Goal: Information Seeking & Learning: Find specific fact

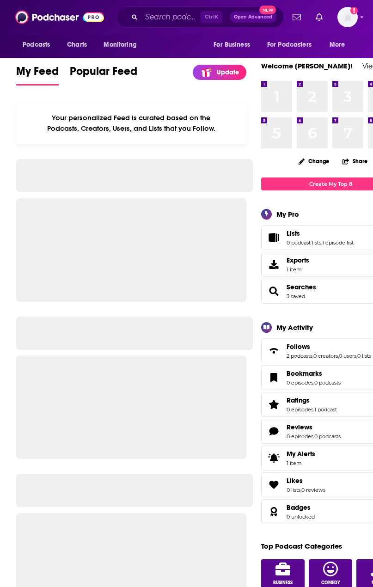
click at [151, 17] on input "Search podcasts, credits, & more..." at bounding box center [170, 17] width 59 height 15
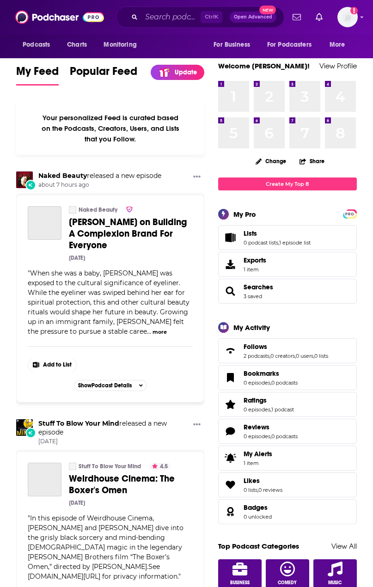
click at [162, 13] on input "Search podcasts, credits, & more..." at bounding box center [170, 17] width 59 height 15
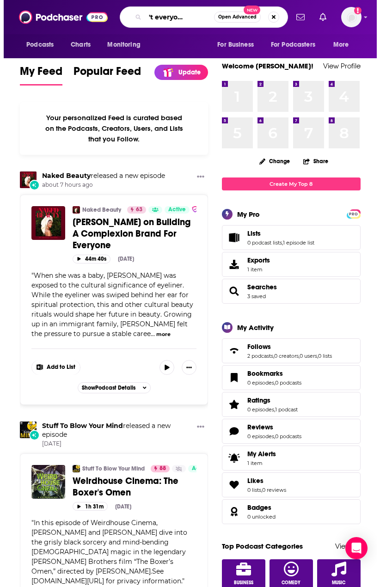
scroll to position [0, 38]
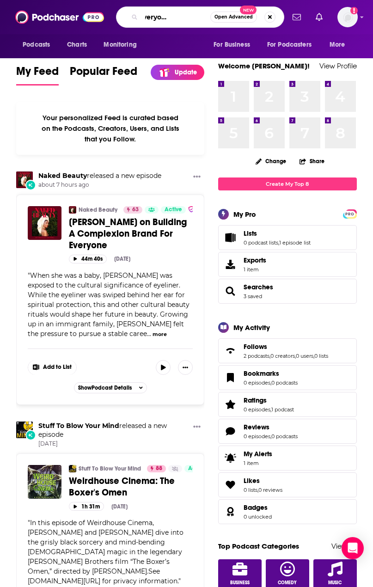
type input "why isn't everyone doing this"
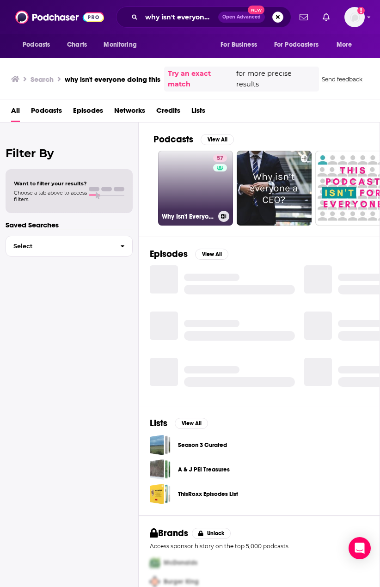
click at [166, 171] on link "57 Why Isn't Everyone Doing This? with [PERSON_NAME]" at bounding box center [195, 188] width 75 height 75
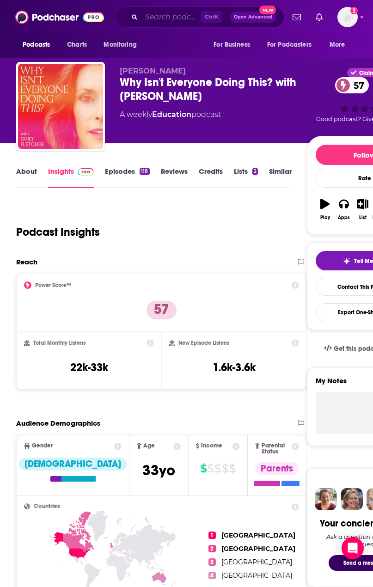
click at [165, 14] on input "Search podcasts, credits, & more..." at bounding box center [170, 17] width 59 height 15
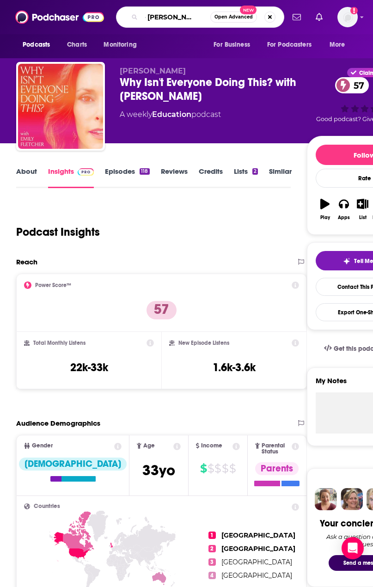
type input "the [PERSON_NAME] podcas"
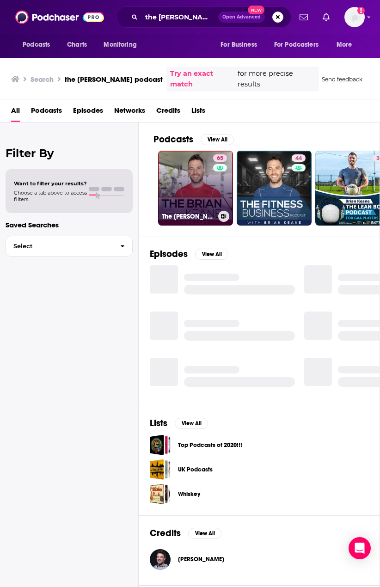
click at [184, 151] on link "65 The [PERSON_NAME] Podcast" at bounding box center [195, 188] width 75 height 75
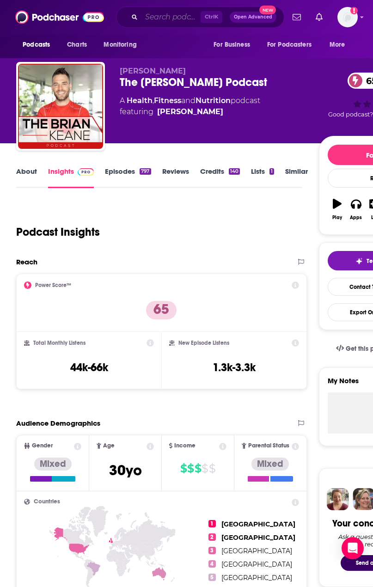
click at [155, 19] on input "Search podcasts, credits, & more..." at bounding box center [170, 17] width 59 height 15
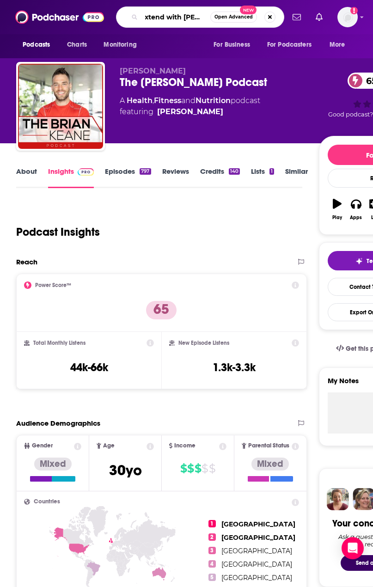
type input "extend with [PERSON_NAME]"
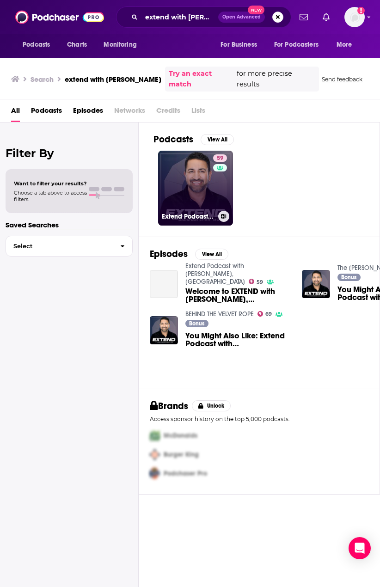
click at [186, 180] on link "59 Extend Podcast with [PERSON_NAME], [GEOGRAPHIC_DATA]" at bounding box center [195, 188] width 75 height 75
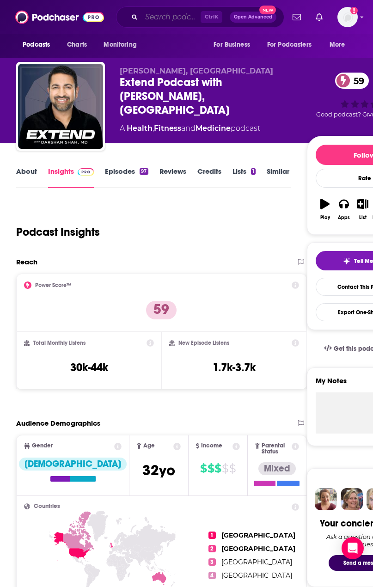
click at [149, 15] on input "Search podcasts, credits, & more..." at bounding box center [170, 17] width 59 height 15
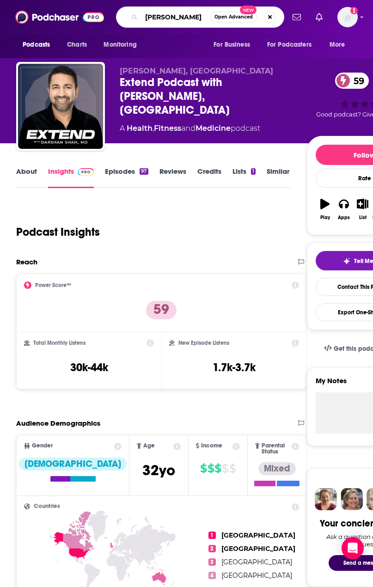
type input "[PERSON_NAME]"
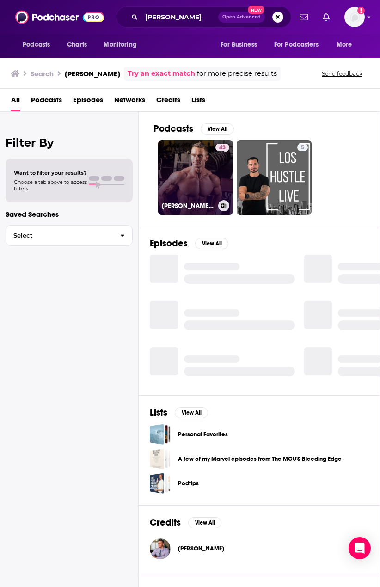
click at [177, 146] on link "43 [PERSON_NAME] - Metabolic Optimization Podcast" at bounding box center [195, 177] width 75 height 75
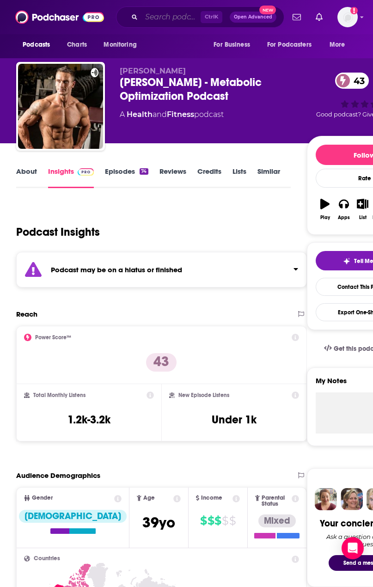
click at [151, 13] on input "Search podcasts, credits, & more..." at bounding box center [170, 17] width 59 height 15
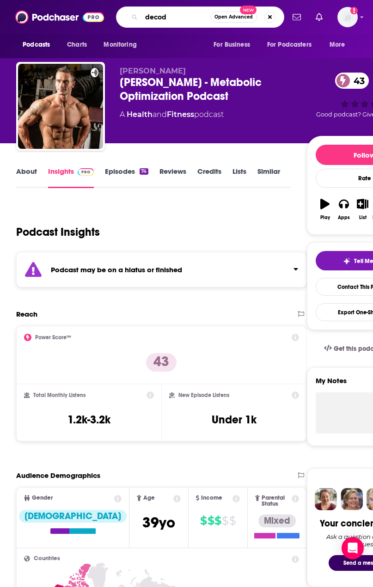
type input "decode"
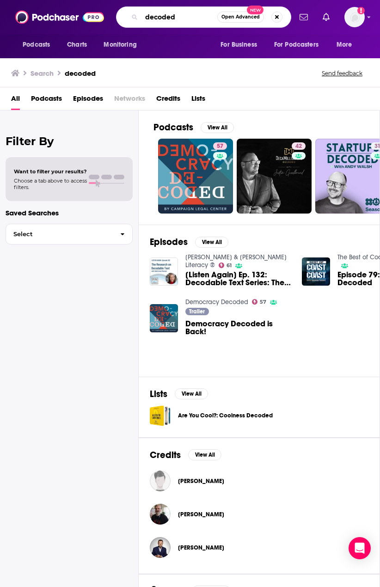
click at [189, 13] on input "decoded" at bounding box center [179, 17] width 76 height 15
type input "decoded bizzie"
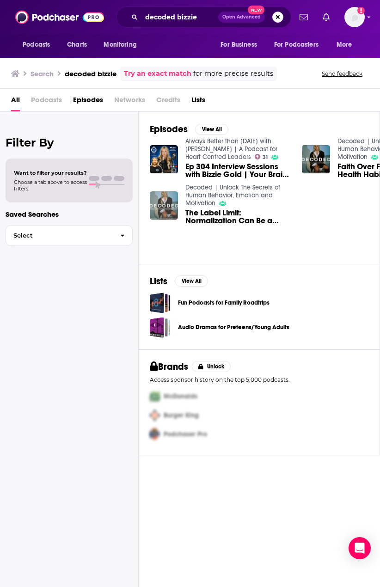
click at [159, 198] on img "The Label Limit: Normalization Can Be a Sinister Trap" at bounding box center [164, 205] width 28 height 28
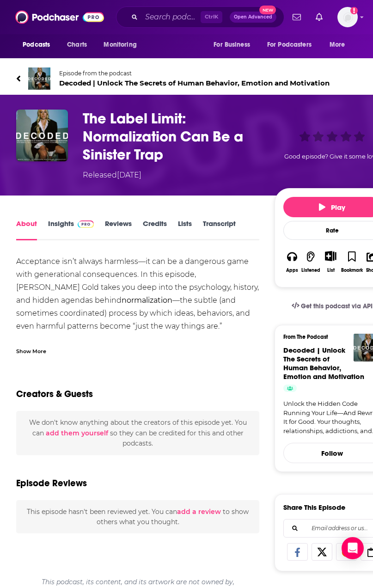
click at [73, 232] on link "Insights" at bounding box center [71, 229] width 46 height 21
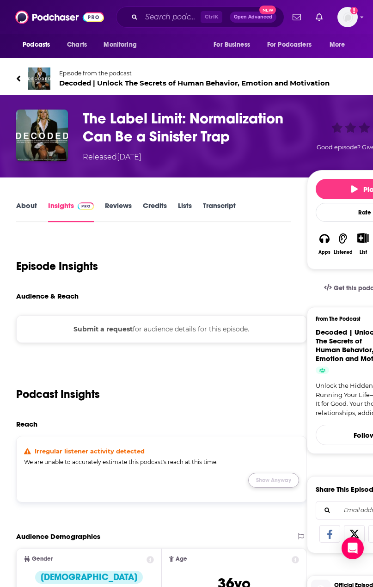
click at [272, 477] on button "Show Anyway" at bounding box center [273, 480] width 51 height 15
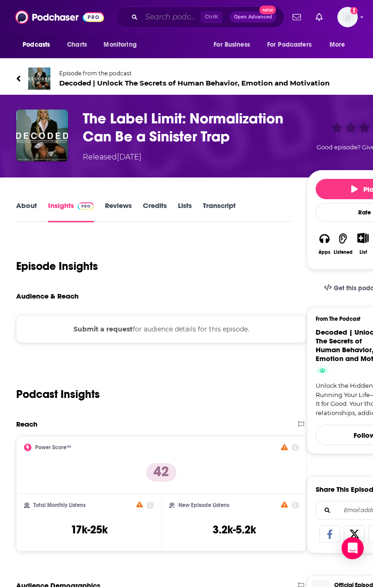
click at [167, 19] on input "Search podcasts, credits, & more..." at bounding box center [170, 17] width 59 height 15
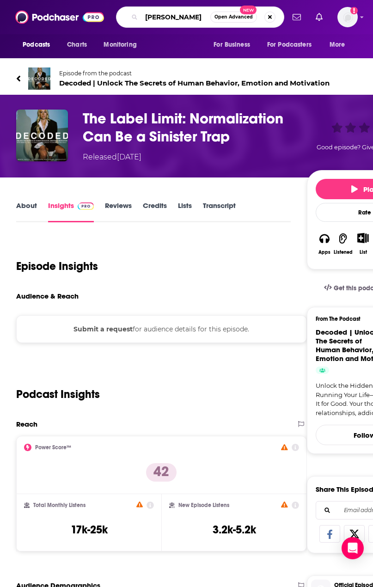
type input "oldish"
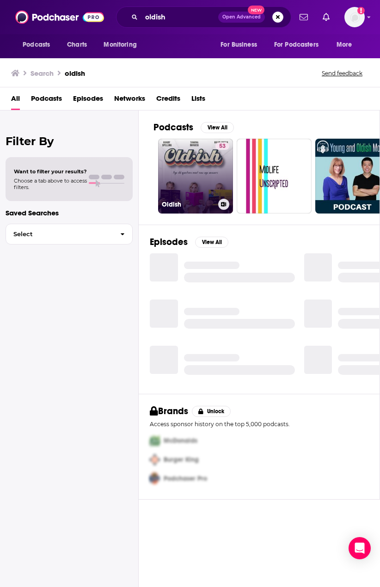
click at [176, 161] on link "53 Oldish" at bounding box center [195, 176] width 75 height 75
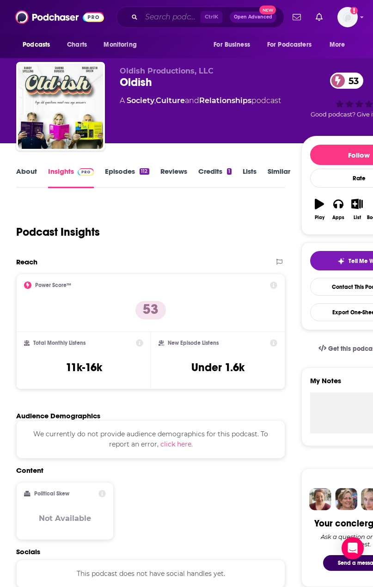
click at [167, 23] on input "Search podcasts, credits, & more..." at bounding box center [170, 17] width 59 height 15
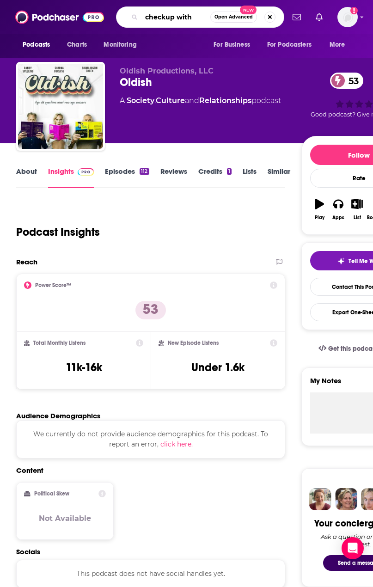
type input "checkup with"
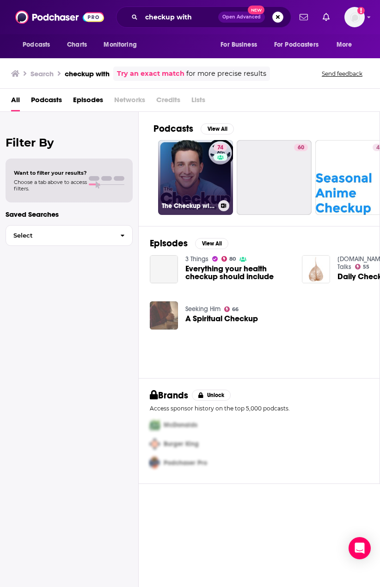
click at [168, 164] on link "74 The Checkup with Doctor [PERSON_NAME]" at bounding box center [195, 177] width 75 height 75
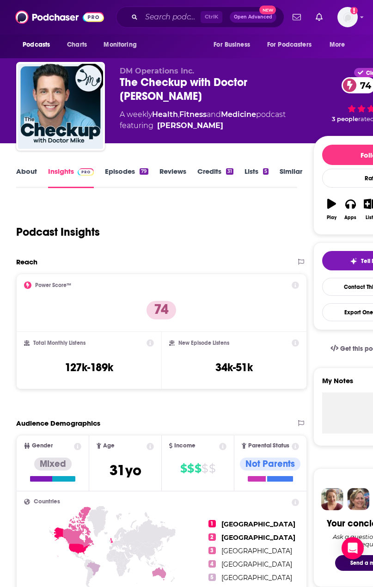
click at [155, 81] on div "The Checkup with Doctor [PERSON_NAME] 74" at bounding box center [217, 89] width 194 height 28
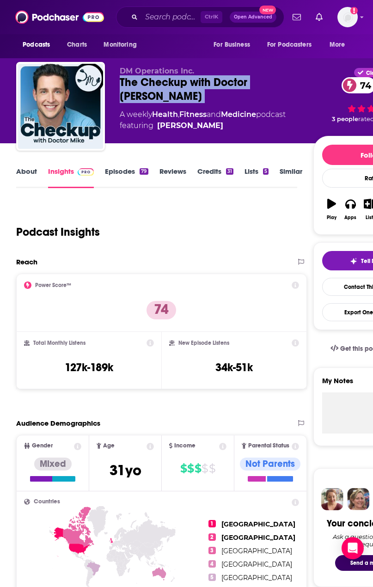
click at [155, 81] on div "The Checkup with Doctor [PERSON_NAME] 74" at bounding box center [217, 89] width 194 height 28
copy div "The Checkup with Doctor [PERSON_NAME] 74"
